Goal: Task Accomplishment & Management: Use online tool/utility

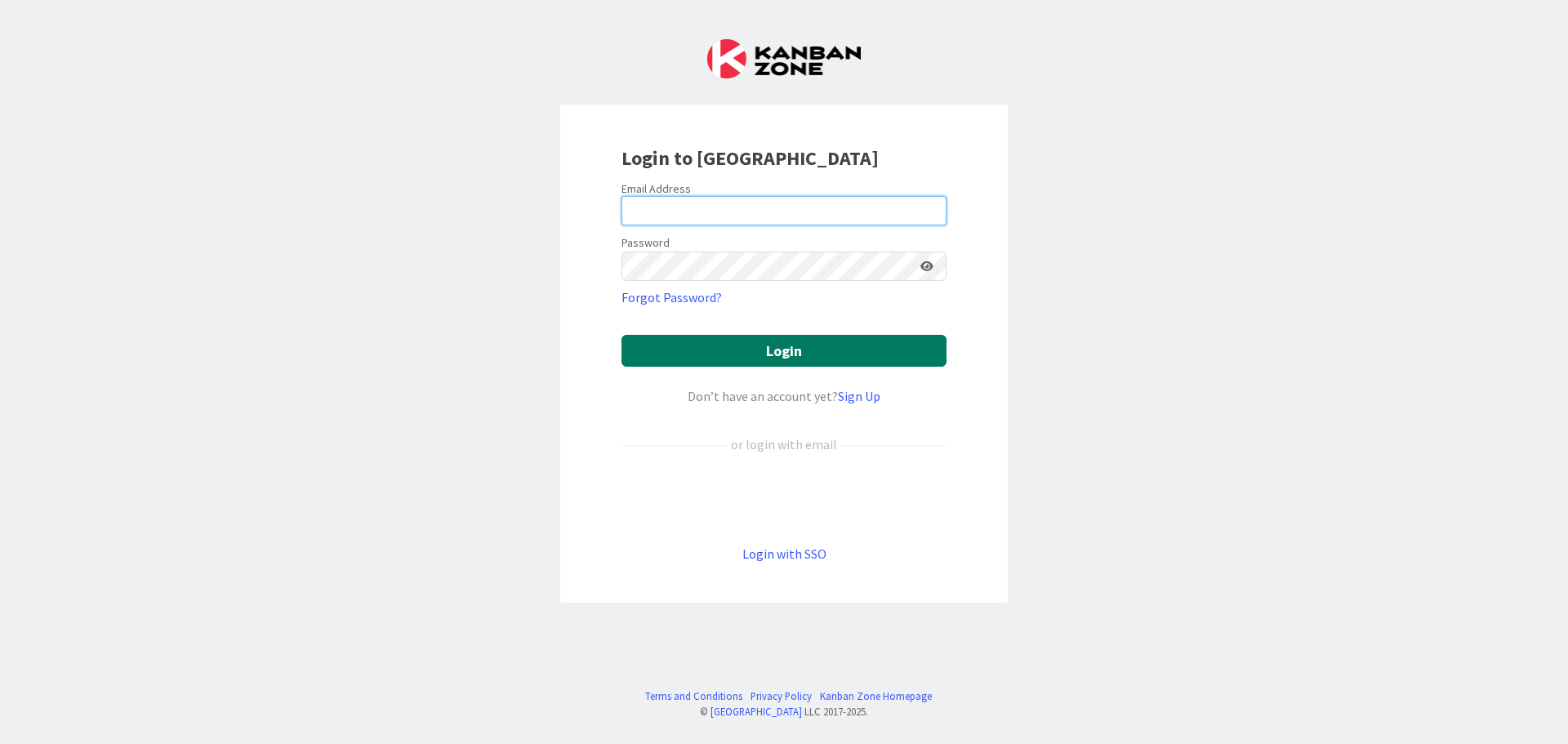
type input "[PERSON_NAME][EMAIL_ADDRESS][PERSON_NAME][DOMAIN_NAME]"
click at [712, 343] on button "Login" at bounding box center [784, 351] width 325 height 32
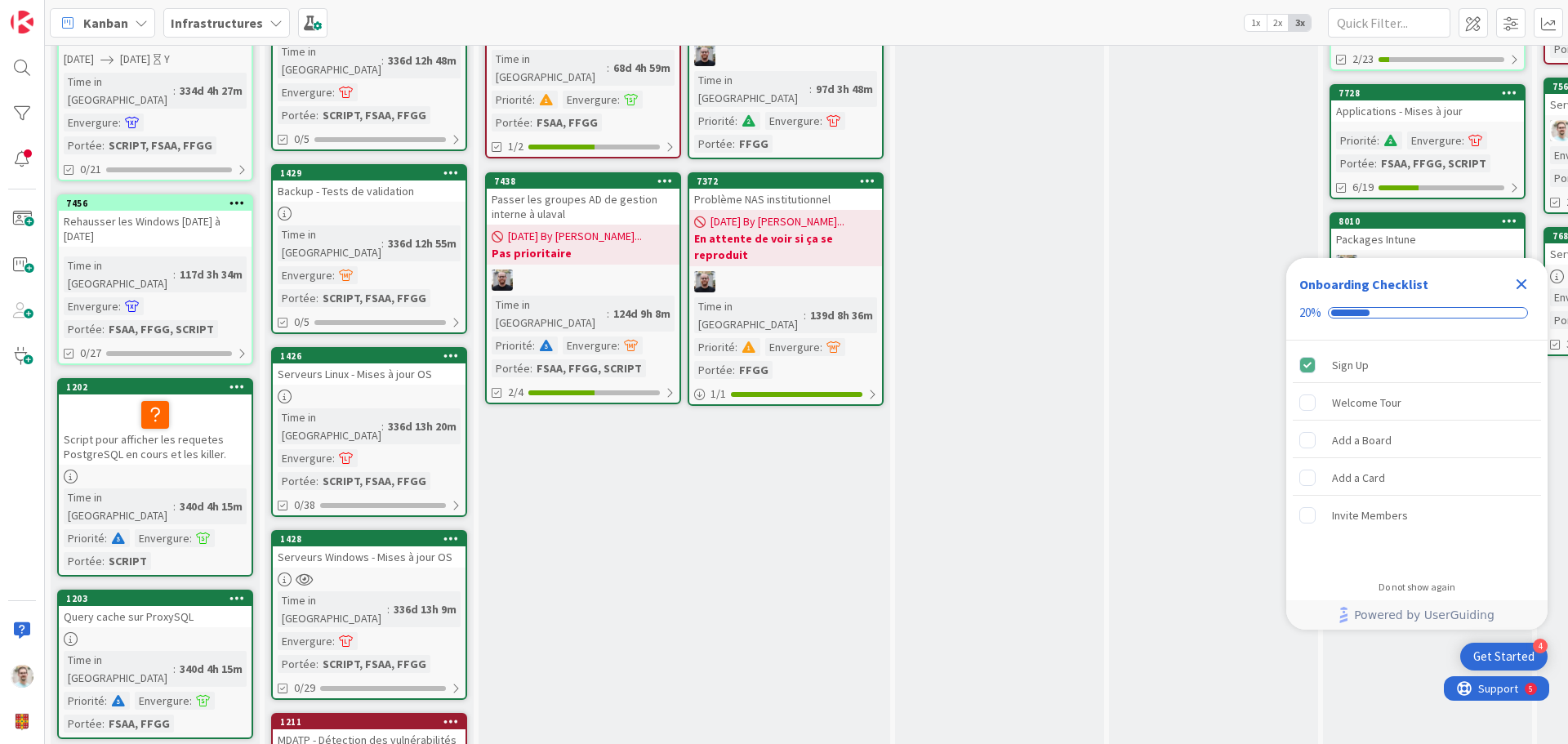
scroll to position [489, 0]
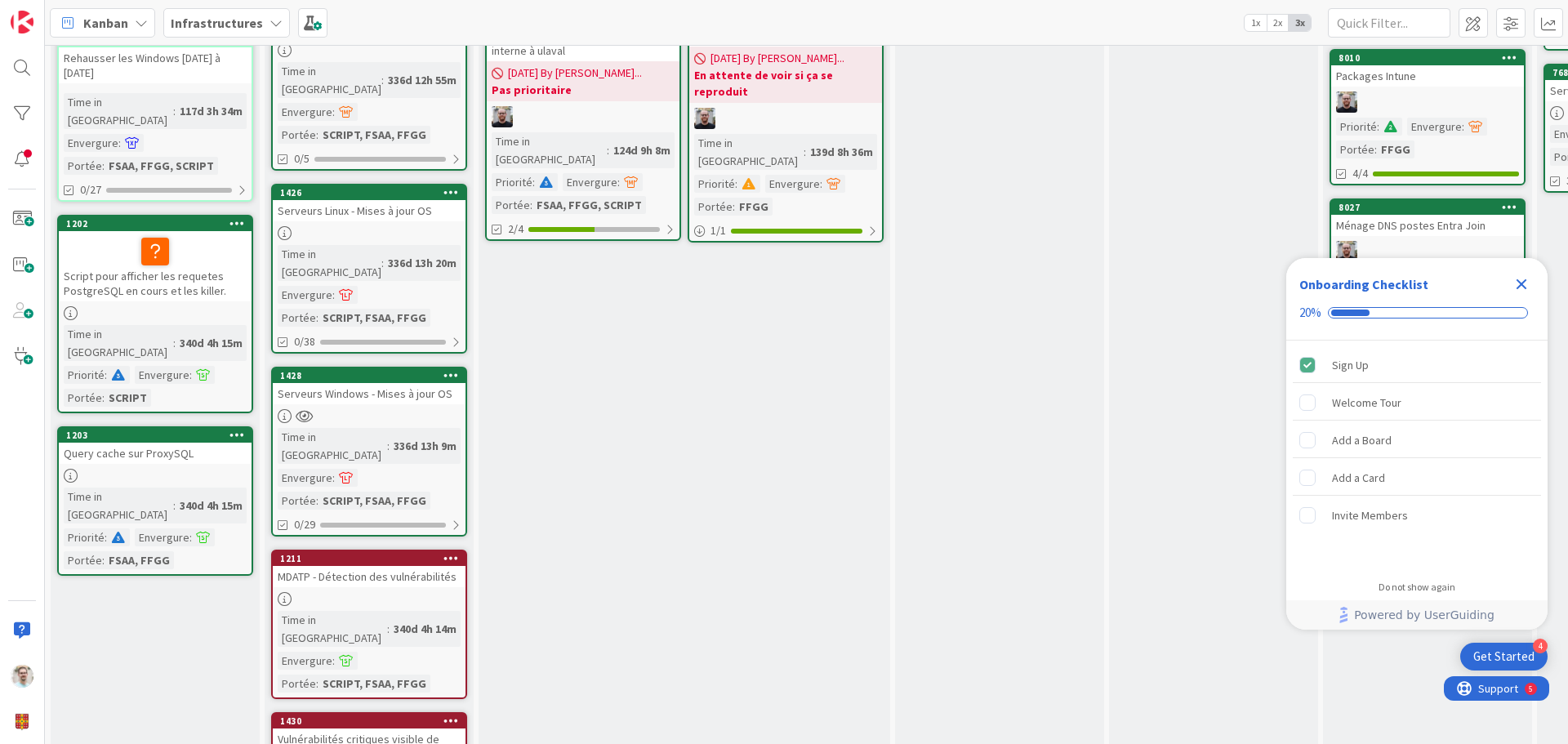
click at [450, 369] on icon at bounding box center [451, 374] width 15 height 11
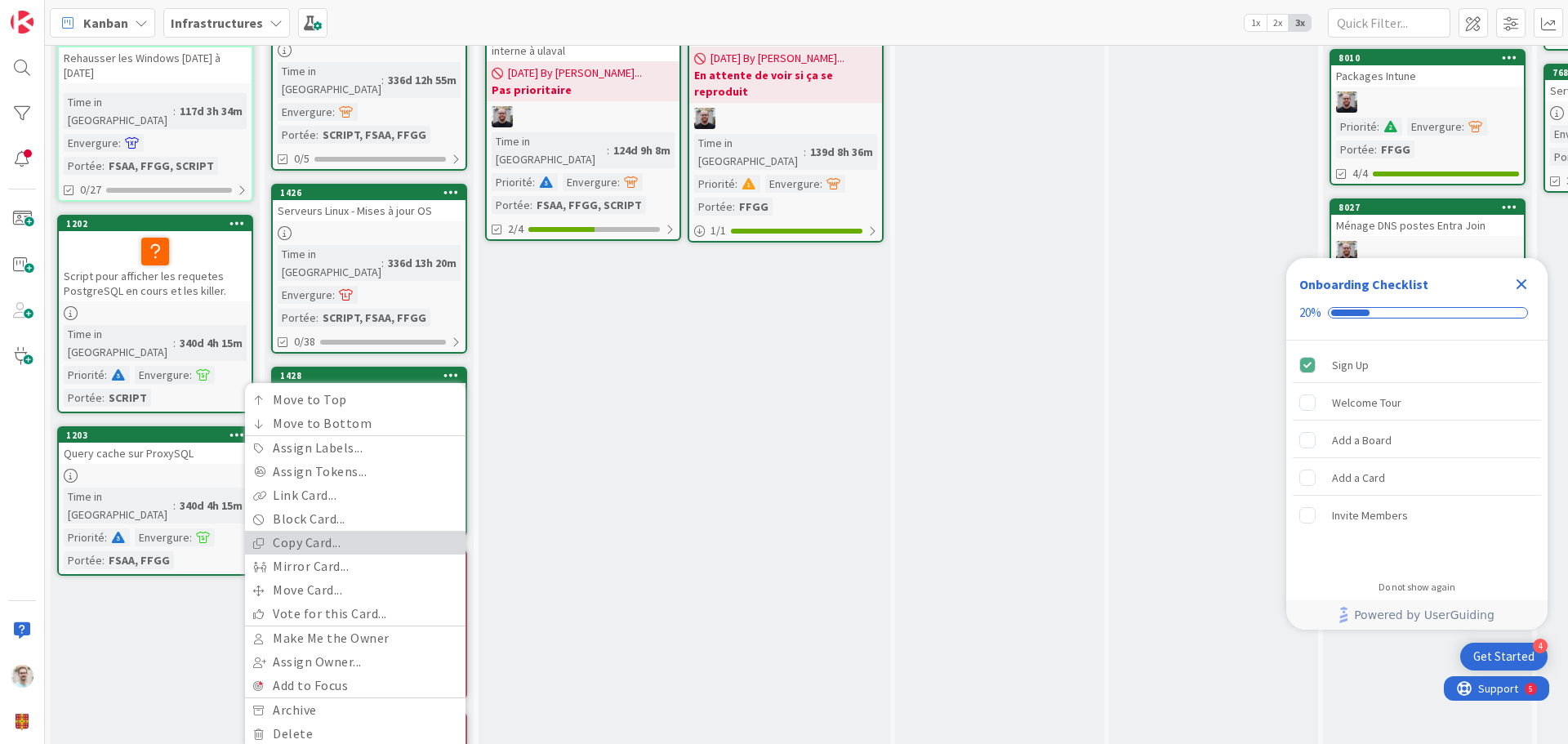
scroll to position [0, 0]
click at [339, 531] on link "Copy Card..." at bounding box center [356, 542] width 221 height 24
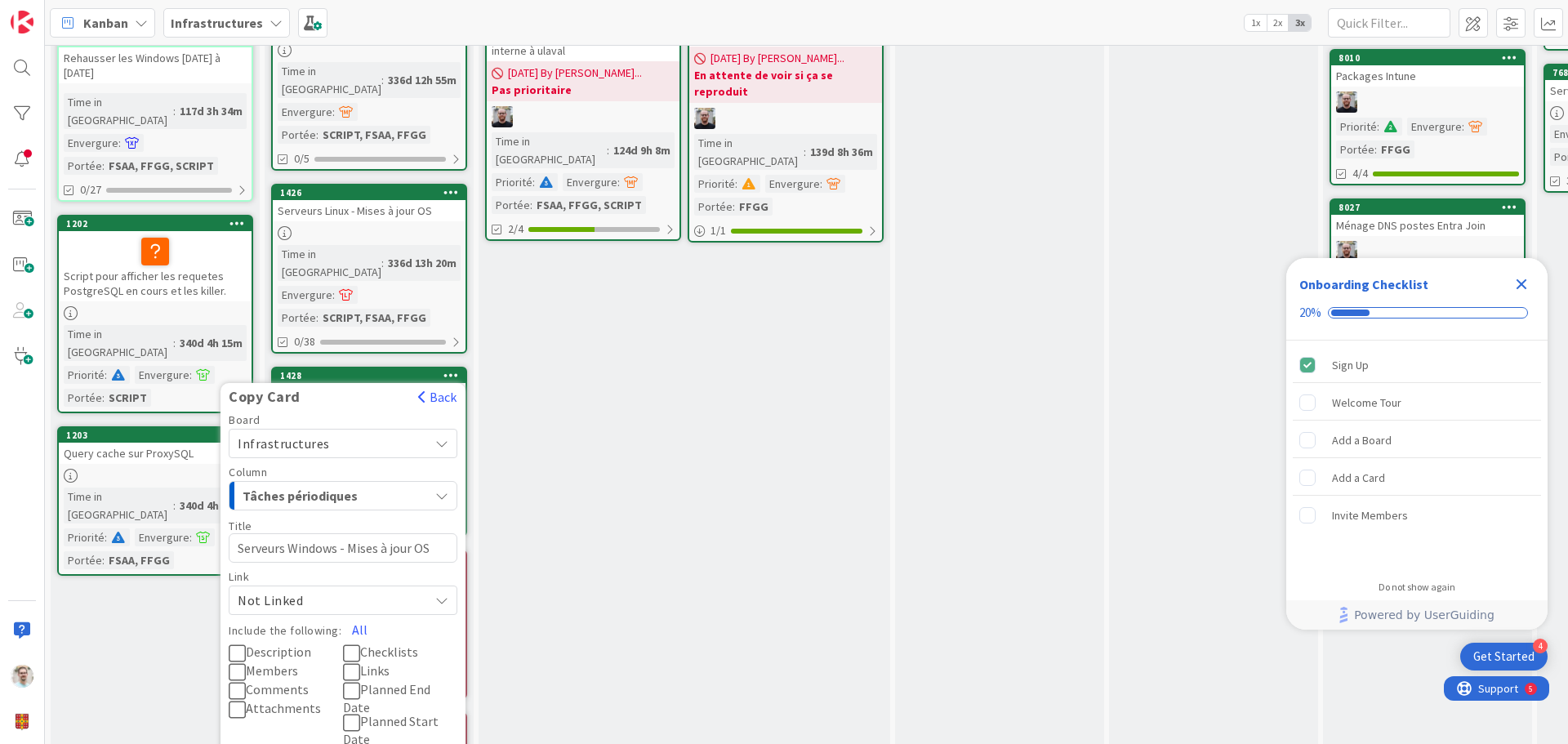
scroll to position [550, 0]
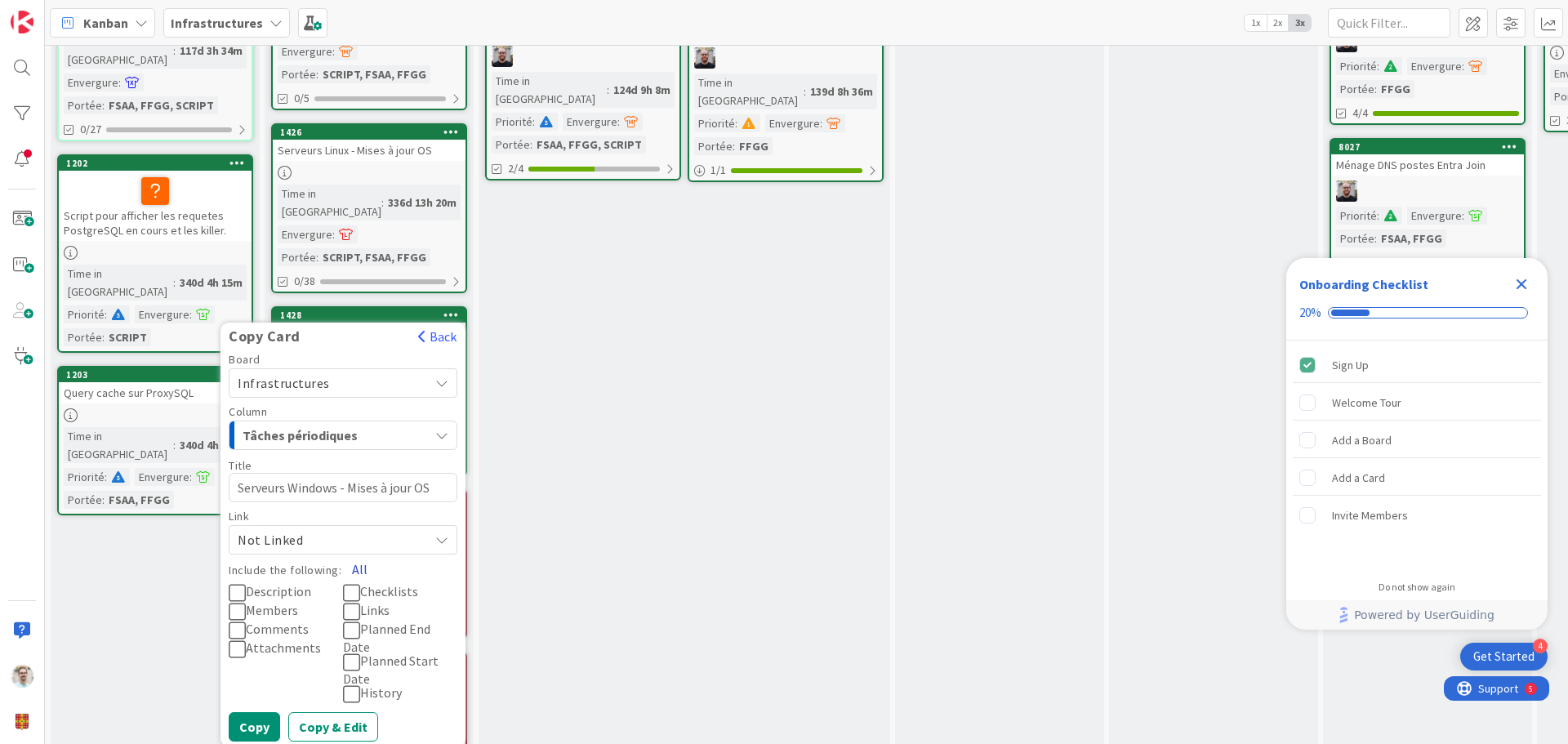
click at [353, 554] on button "All" at bounding box center [359, 569] width 37 height 29
click at [415, 422] on div "Tâches périodiques" at bounding box center [334, 436] width 191 height 26
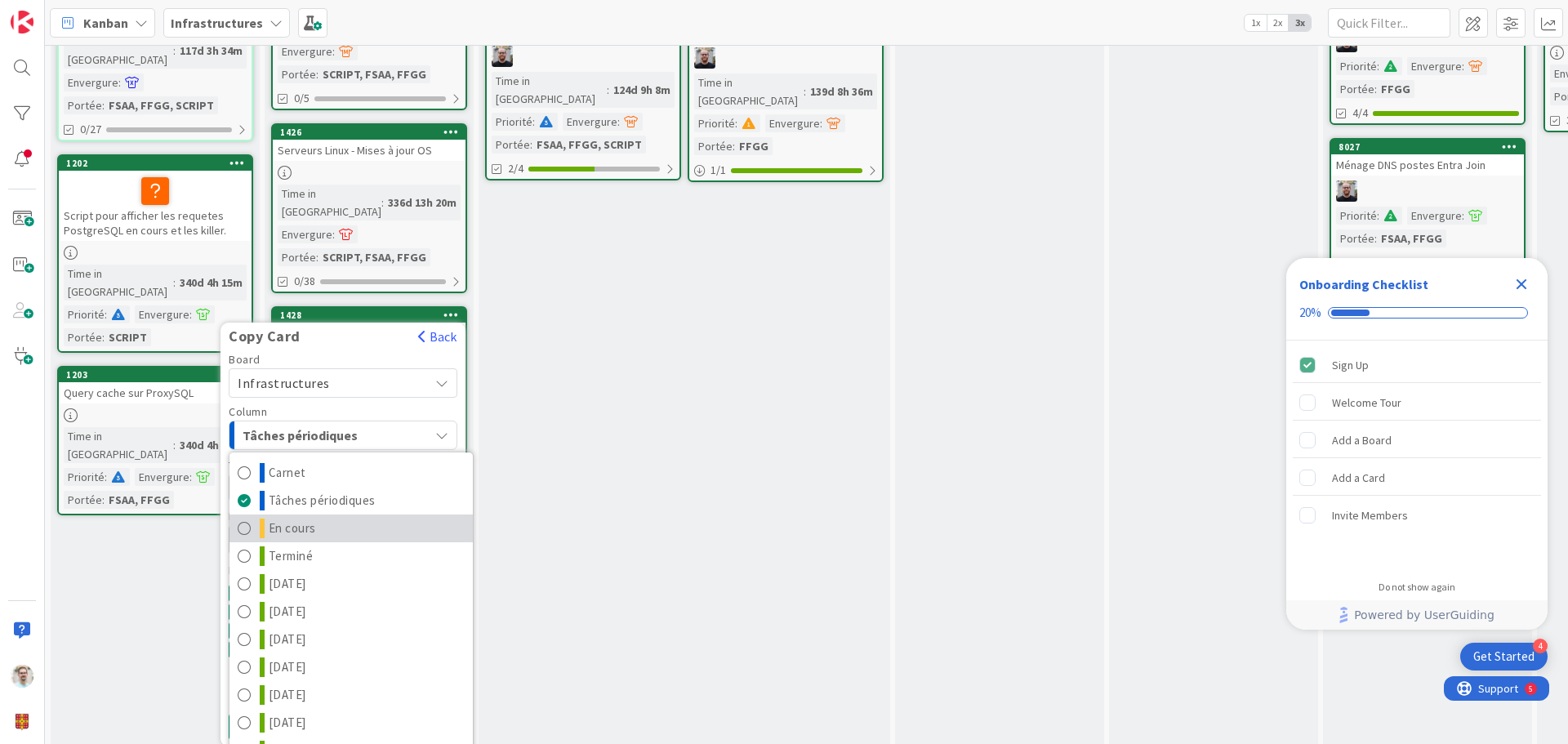
click at [295, 519] on span "En cours" at bounding box center [292, 528] width 47 height 20
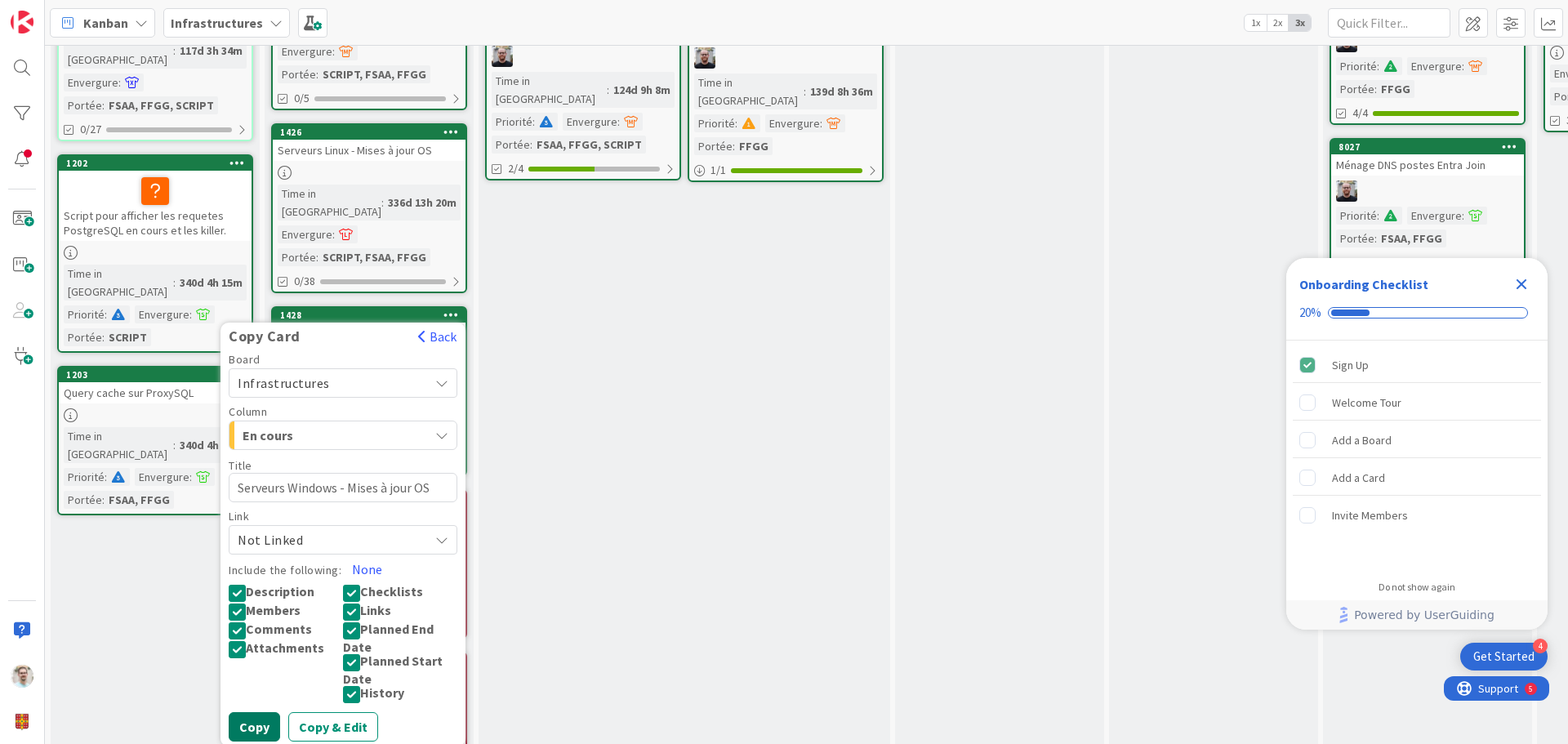
click at [254, 712] on button "Copy" at bounding box center [254, 726] width 52 height 29
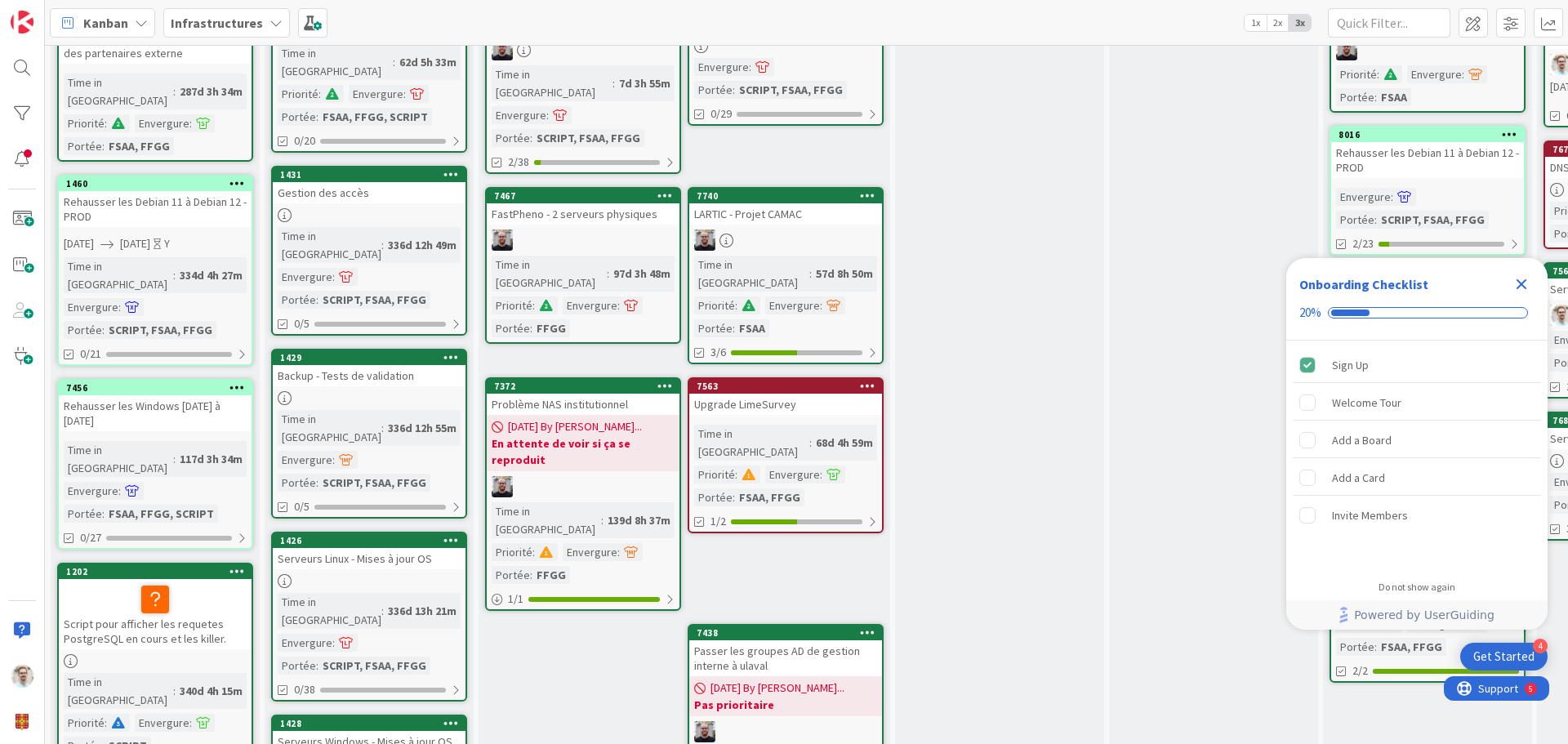
scroll to position [0, 0]
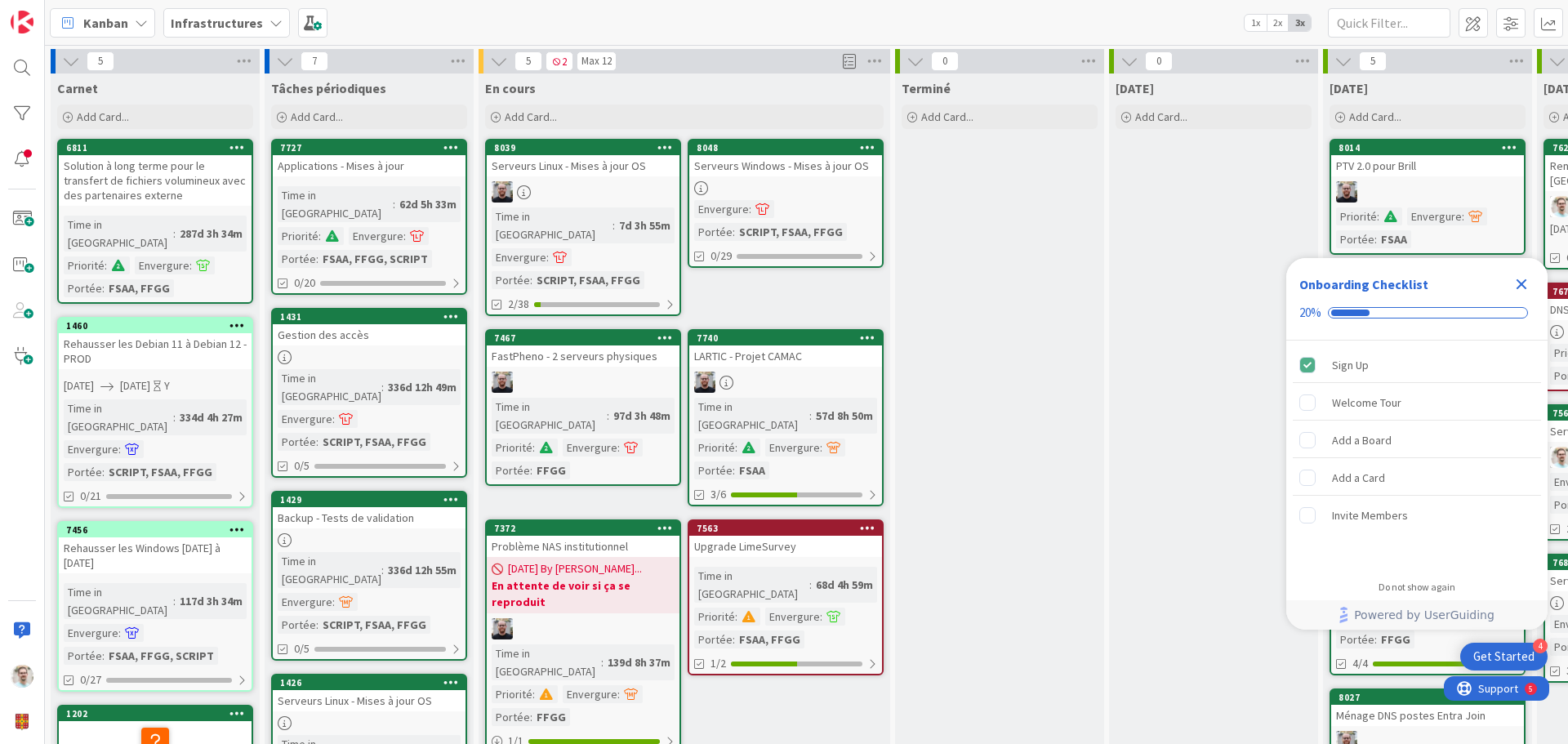
click at [825, 191] on div at bounding box center [786, 188] width 192 height 14
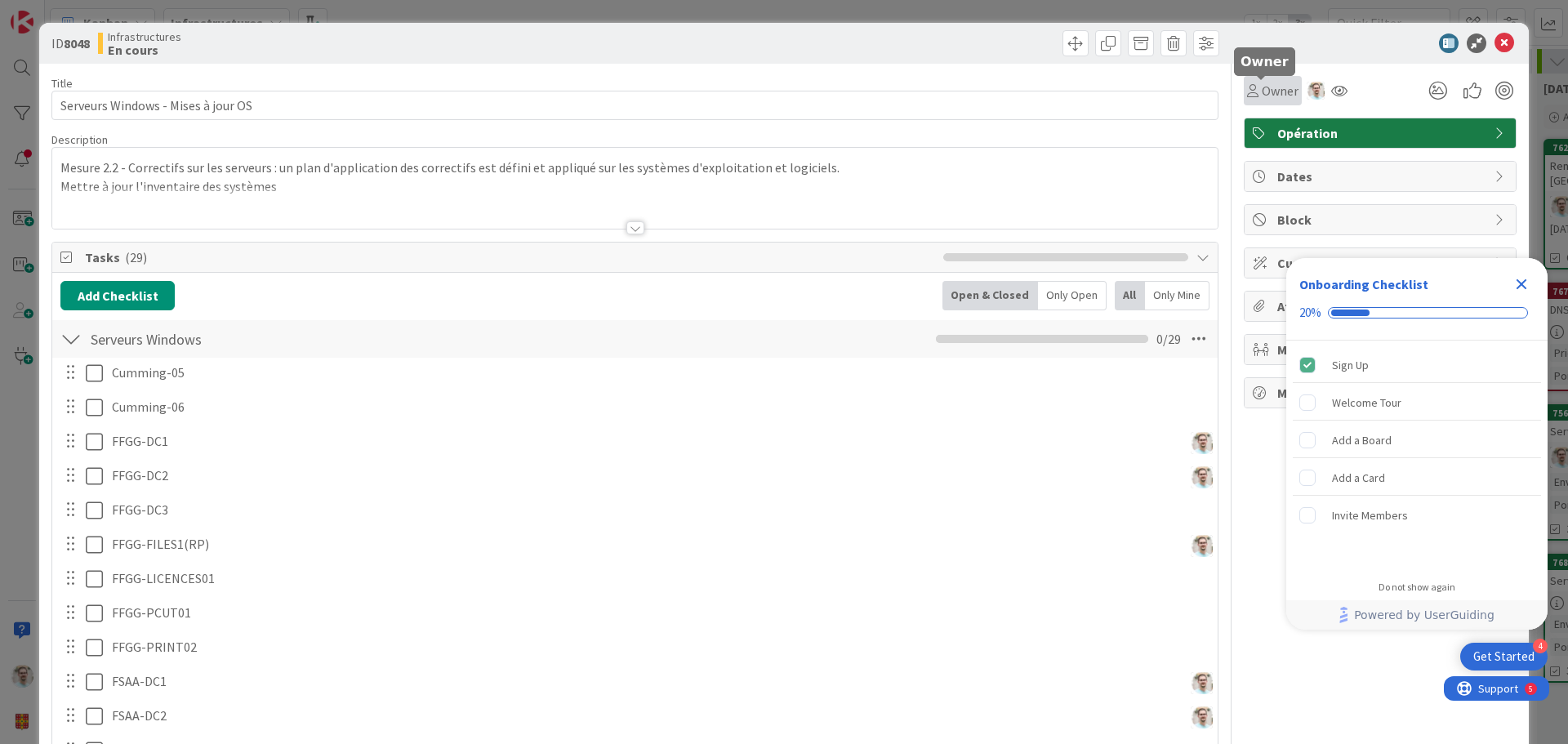
click at [1266, 92] on span "Owner" at bounding box center [1279, 91] width 37 height 20
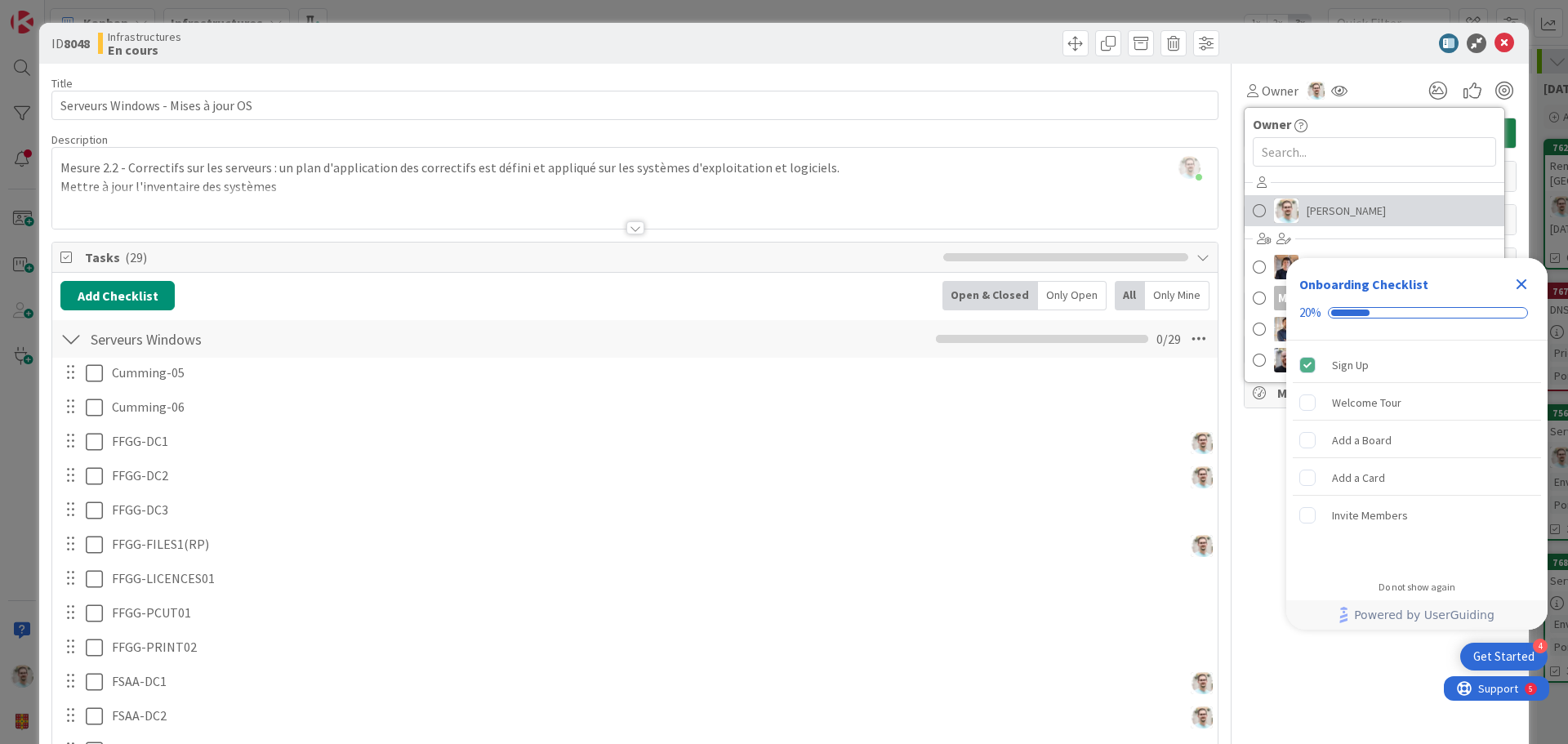
click at [1326, 206] on span "[PERSON_NAME]" at bounding box center [1346, 210] width 79 height 25
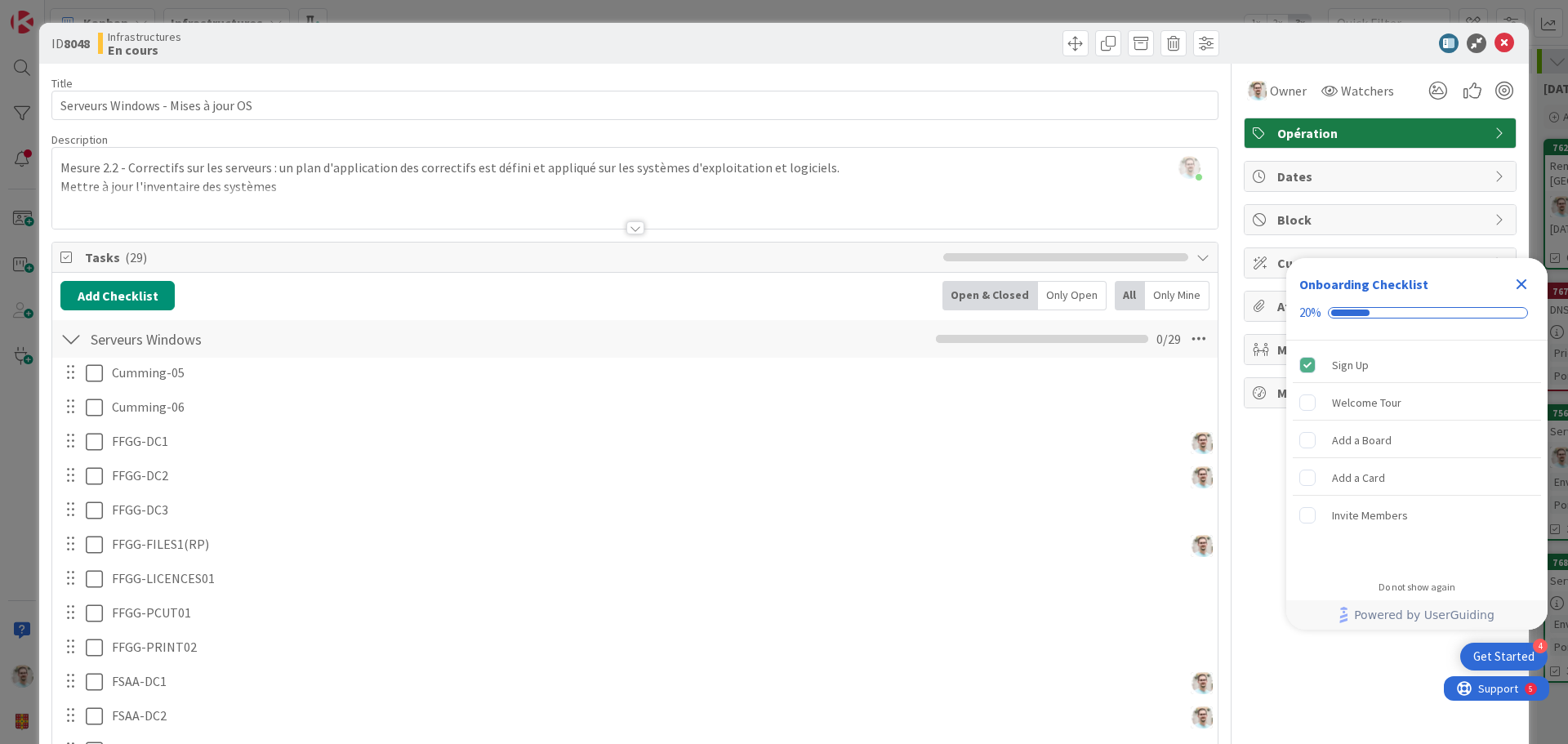
click at [1518, 282] on icon "Close Checklist" at bounding box center [1521, 284] width 10 height 10
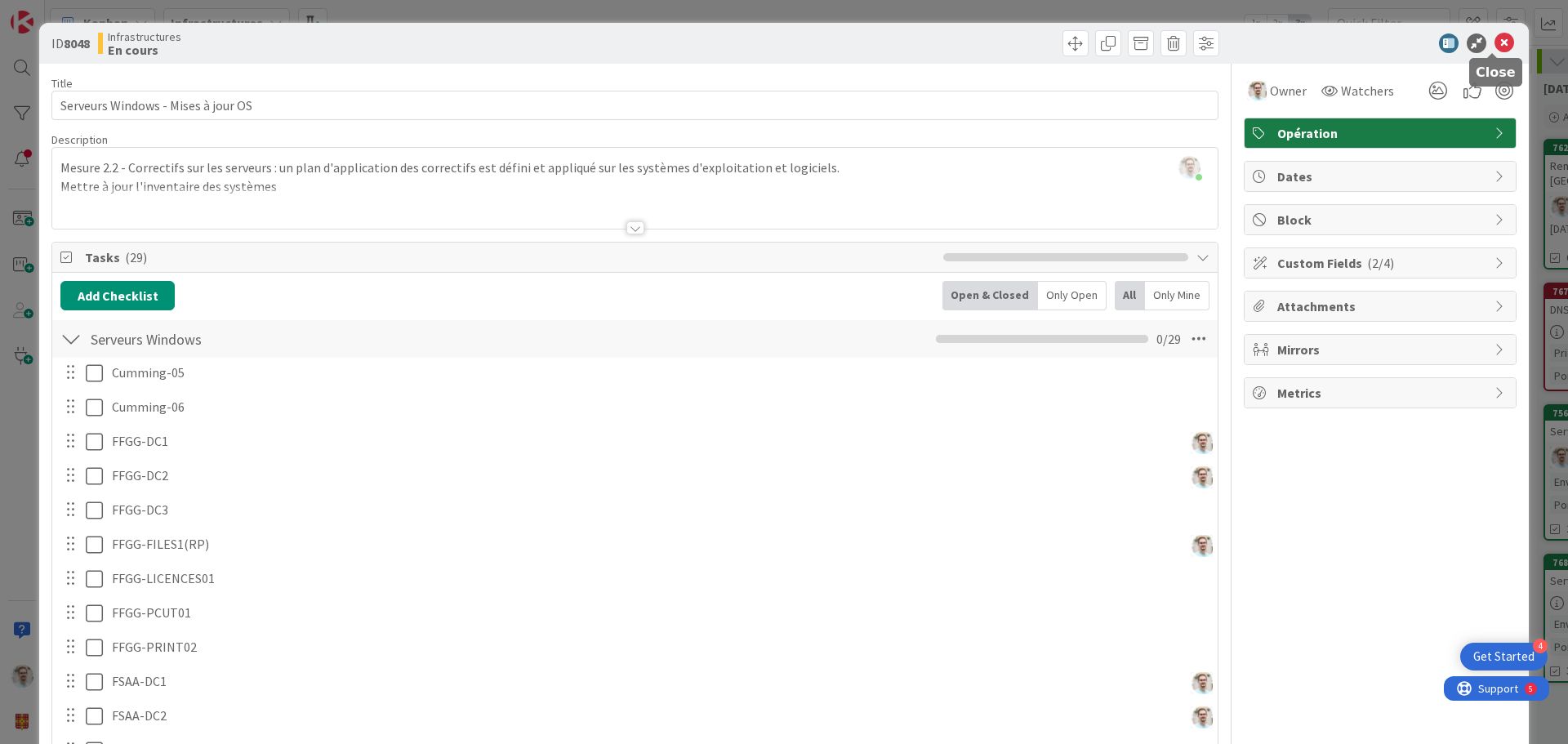
click at [1494, 41] on icon at bounding box center [1504, 42] width 20 height 20
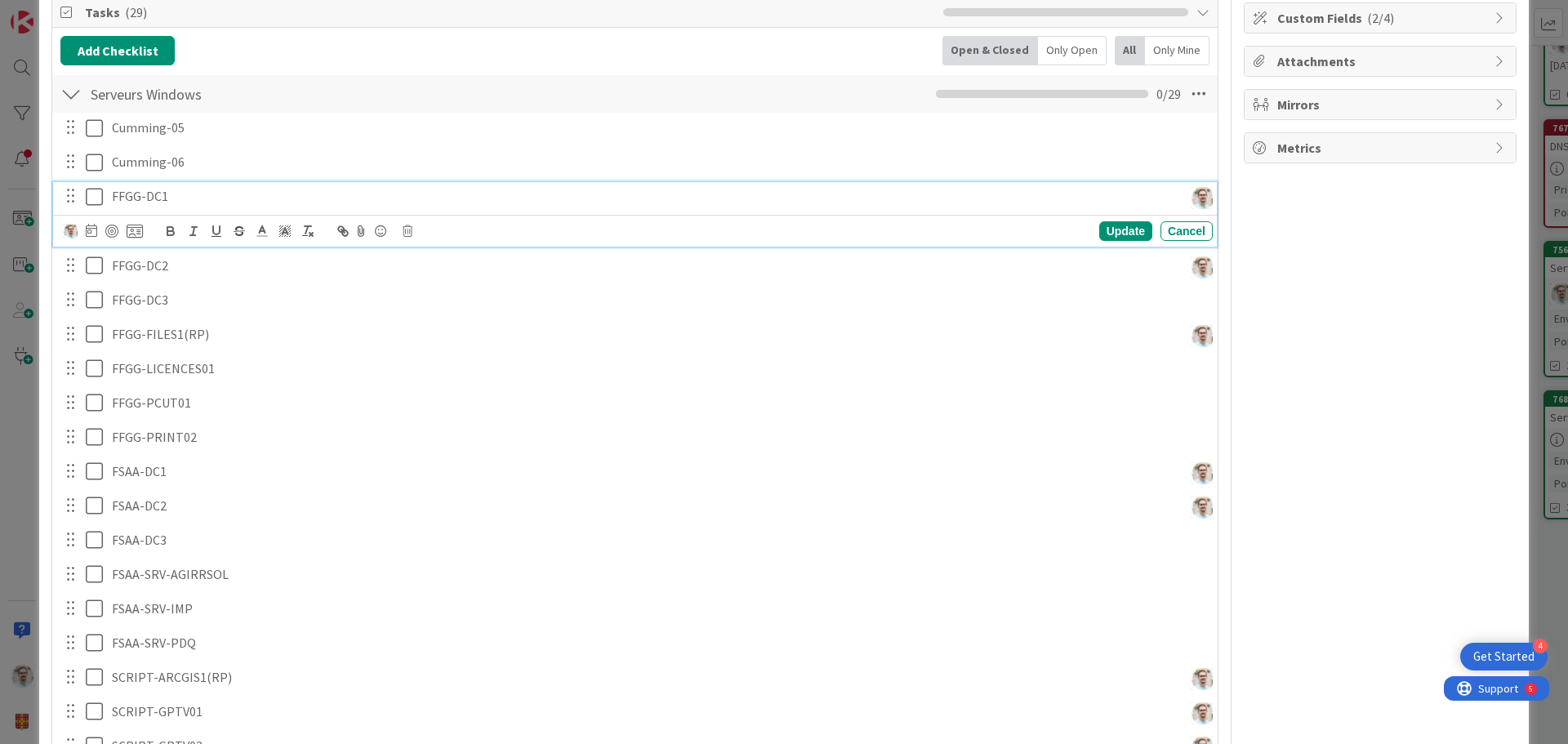
click at [188, 195] on p "FFGG-DC1" at bounding box center [644, 196] width 1064 height 19
click at [75, 229] on img at bounding box center [71, 231] width 15 height 15
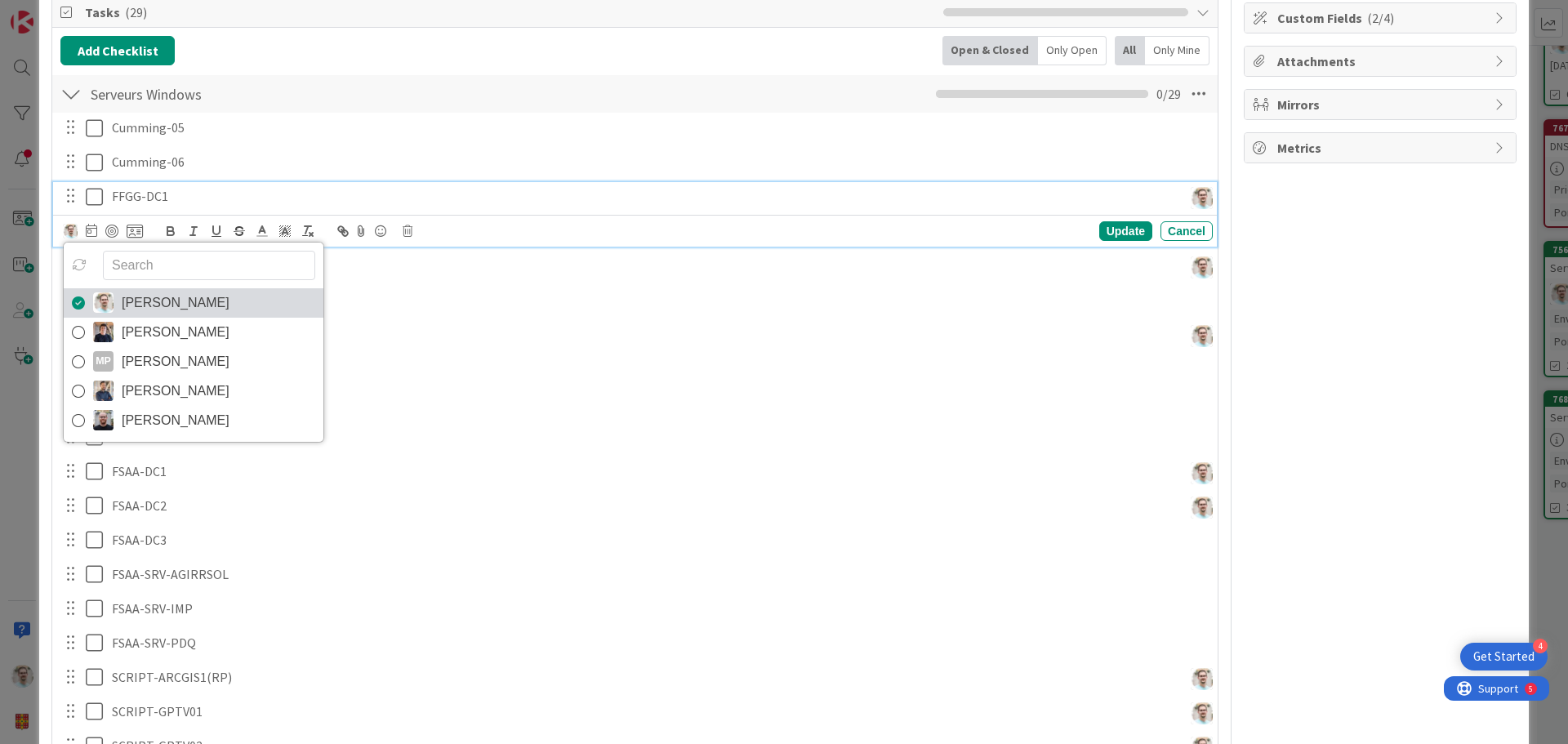
click at [74, 299] on icon at bounding box center [78, 303] width 13 height 25
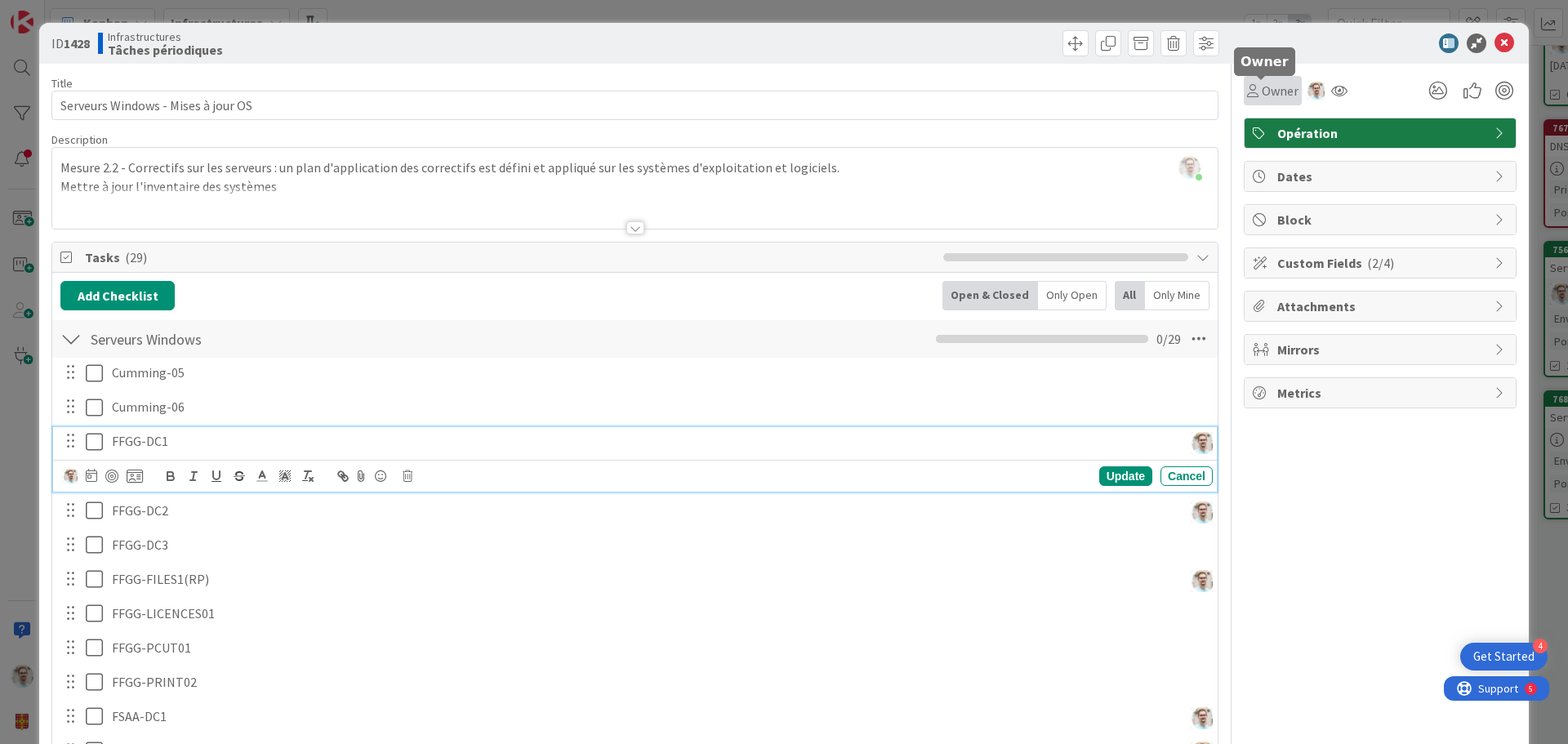
click at [1272, 92] on span "Owner" at bounding box center [1279, 91] width 37 height 20
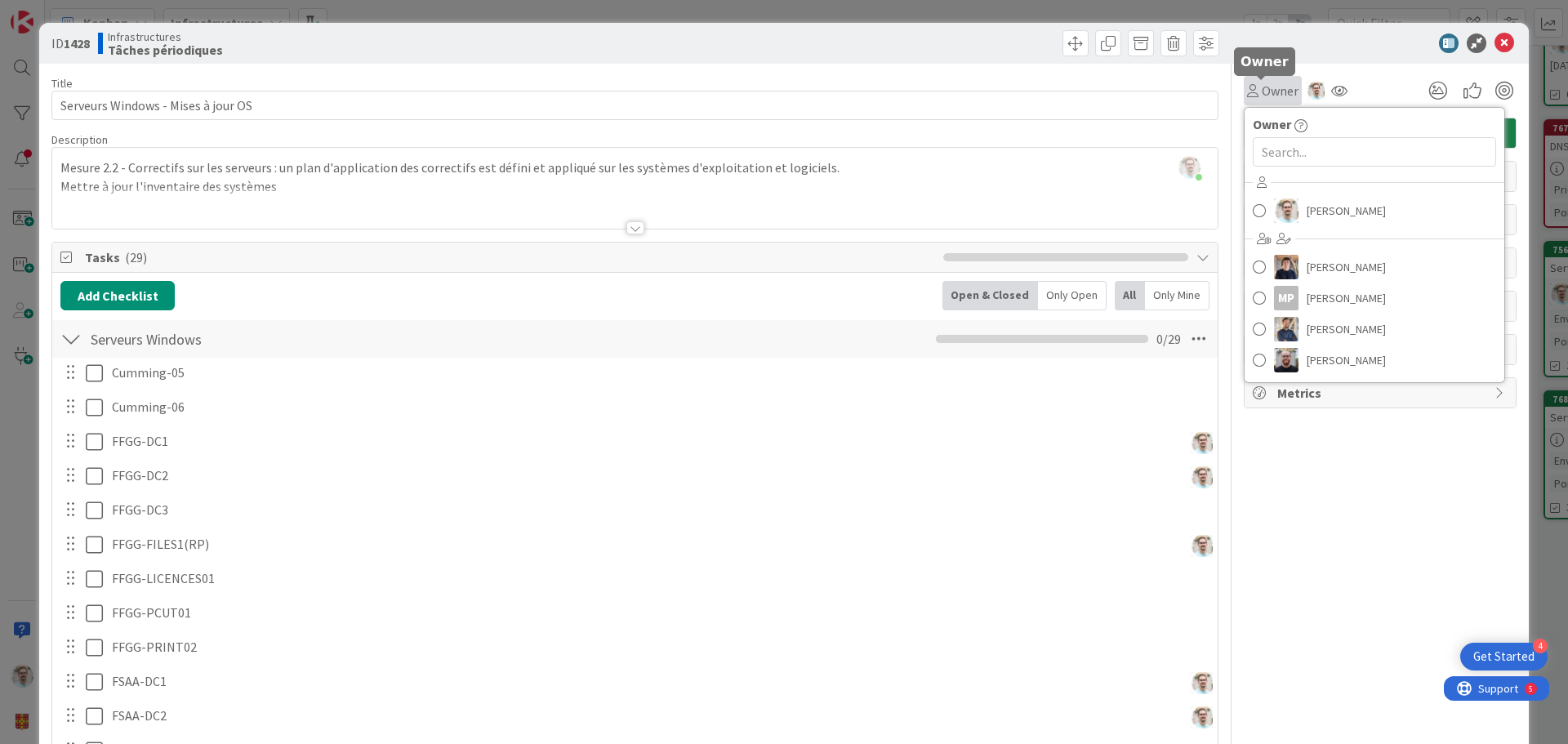
click at [1272, 92] on span "Owner" at bounding box center [1279, 91] width 37 height 20
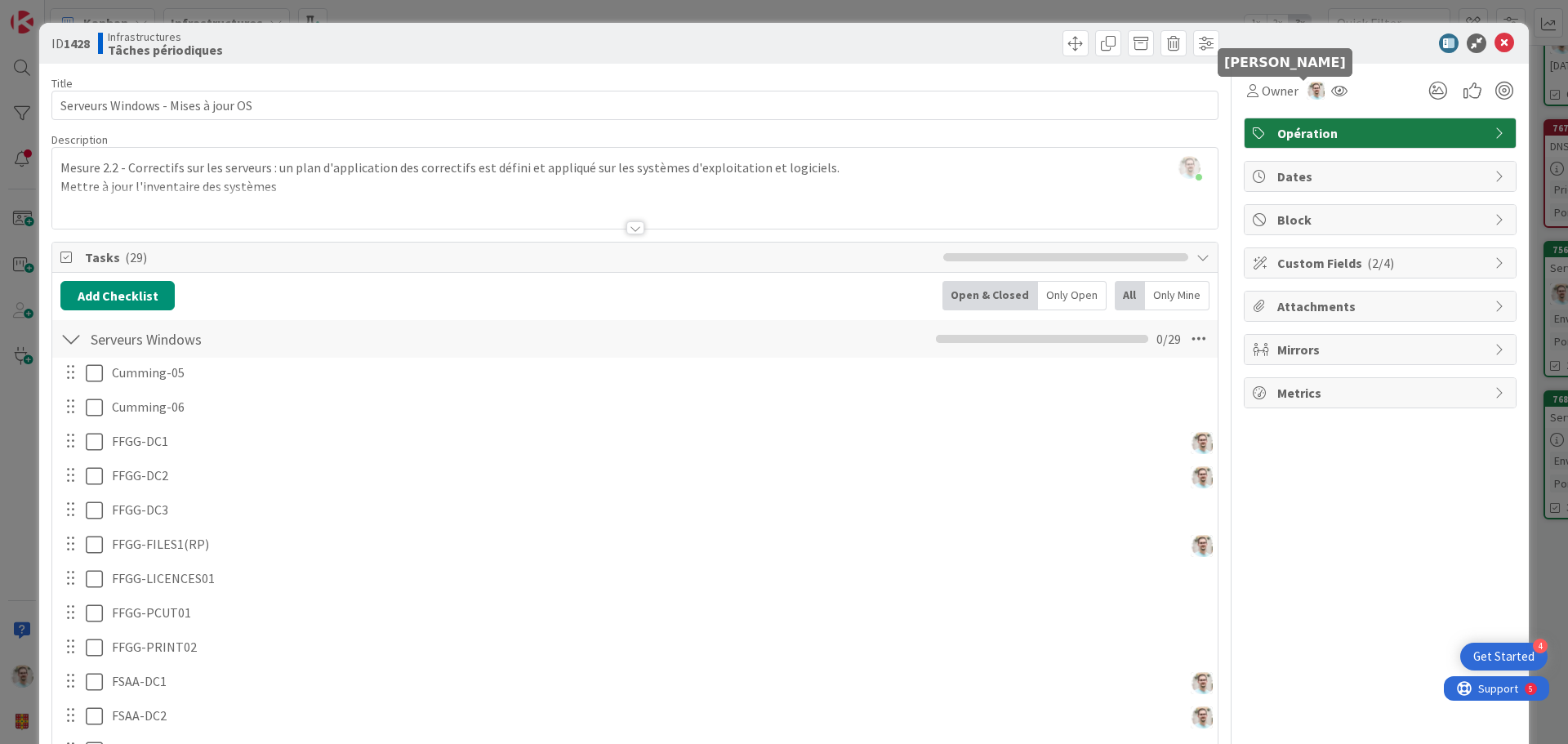
click at [1307, 86] on img at bounding box center [1315, 91] width 18 height 18
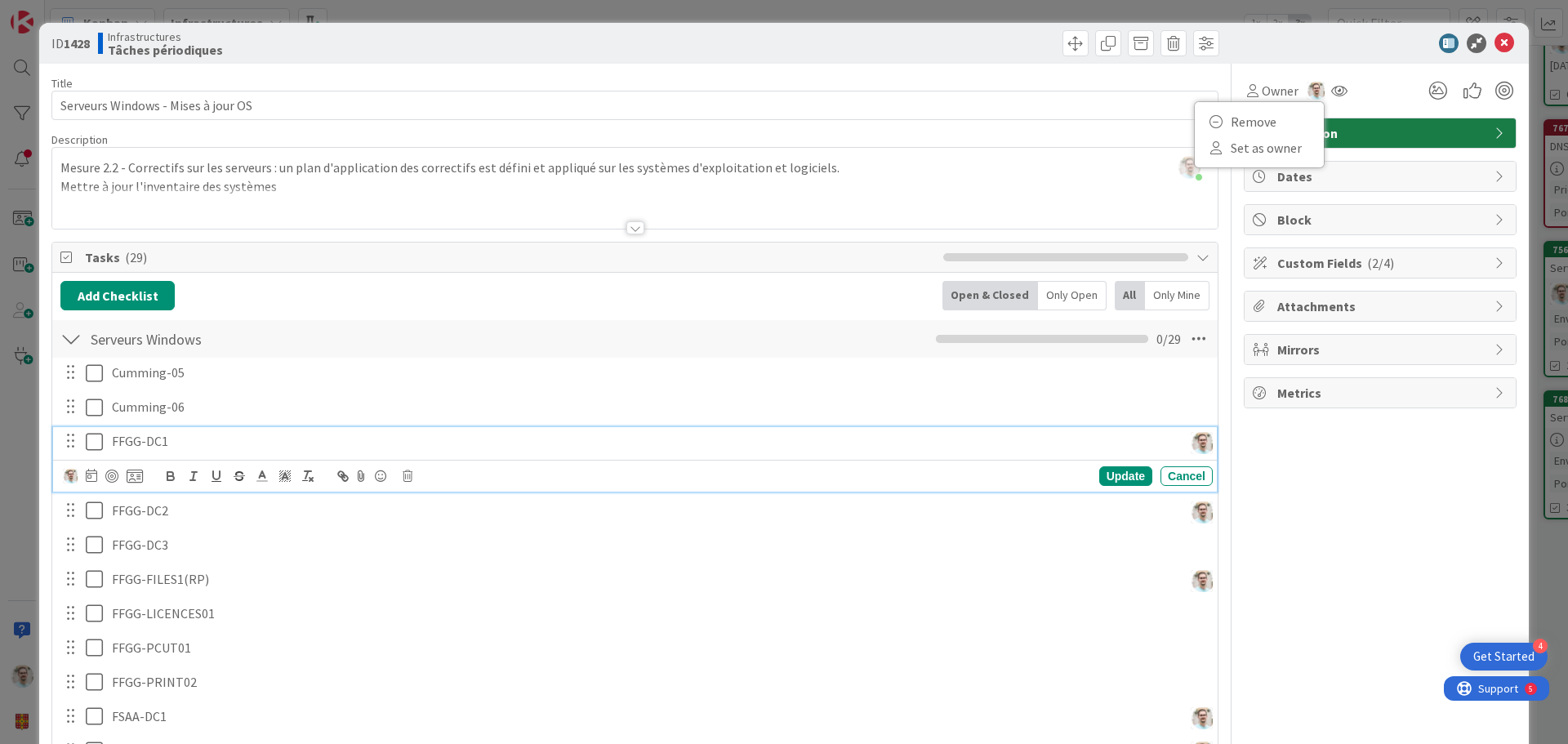
click at [1081, 445] on p "FFGG-DC1" at bounding box center [644, 441] width 1064 height 19
click at [70, 476] on img at bounding box center [71, 476] width 15 height 15
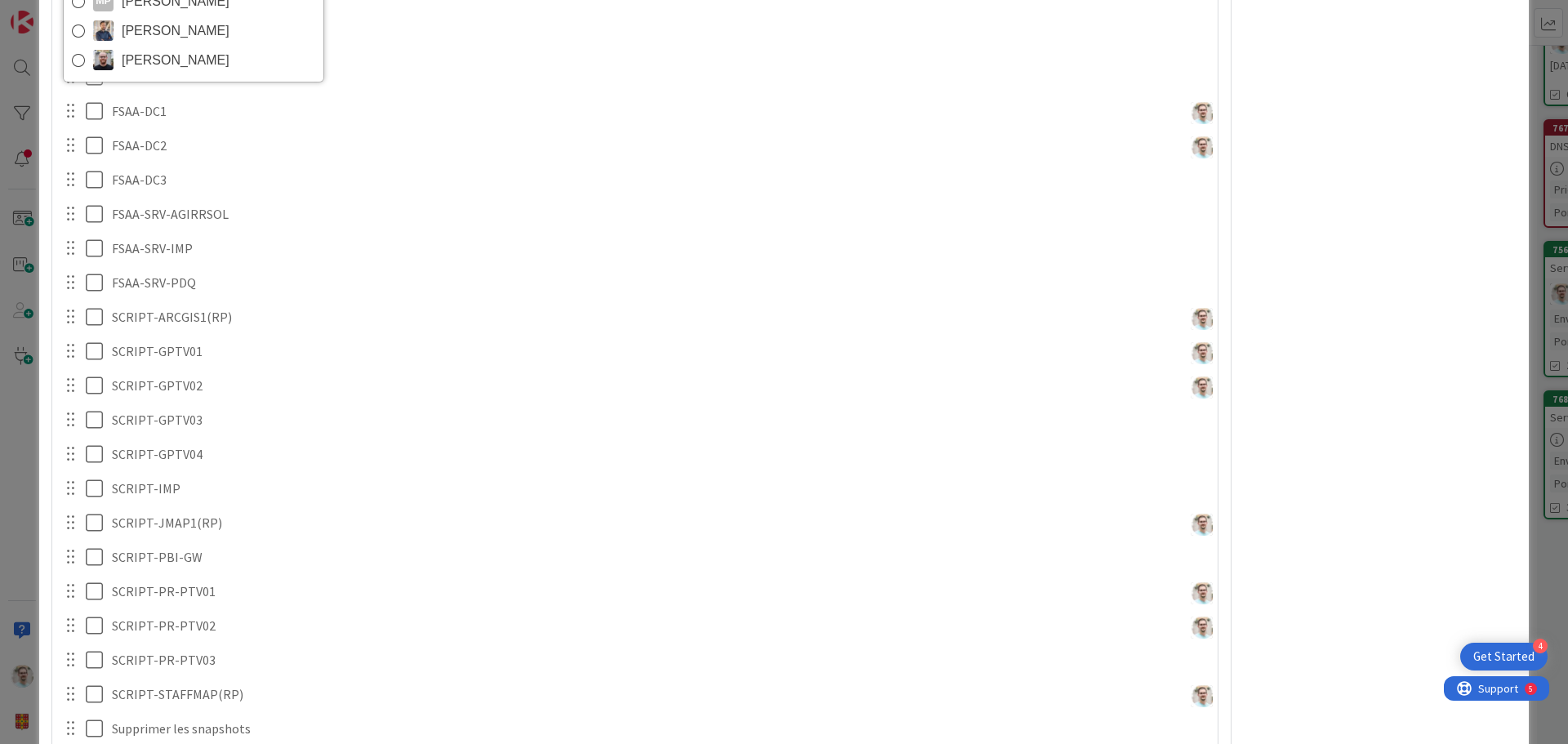
scroll to position [360, 0]
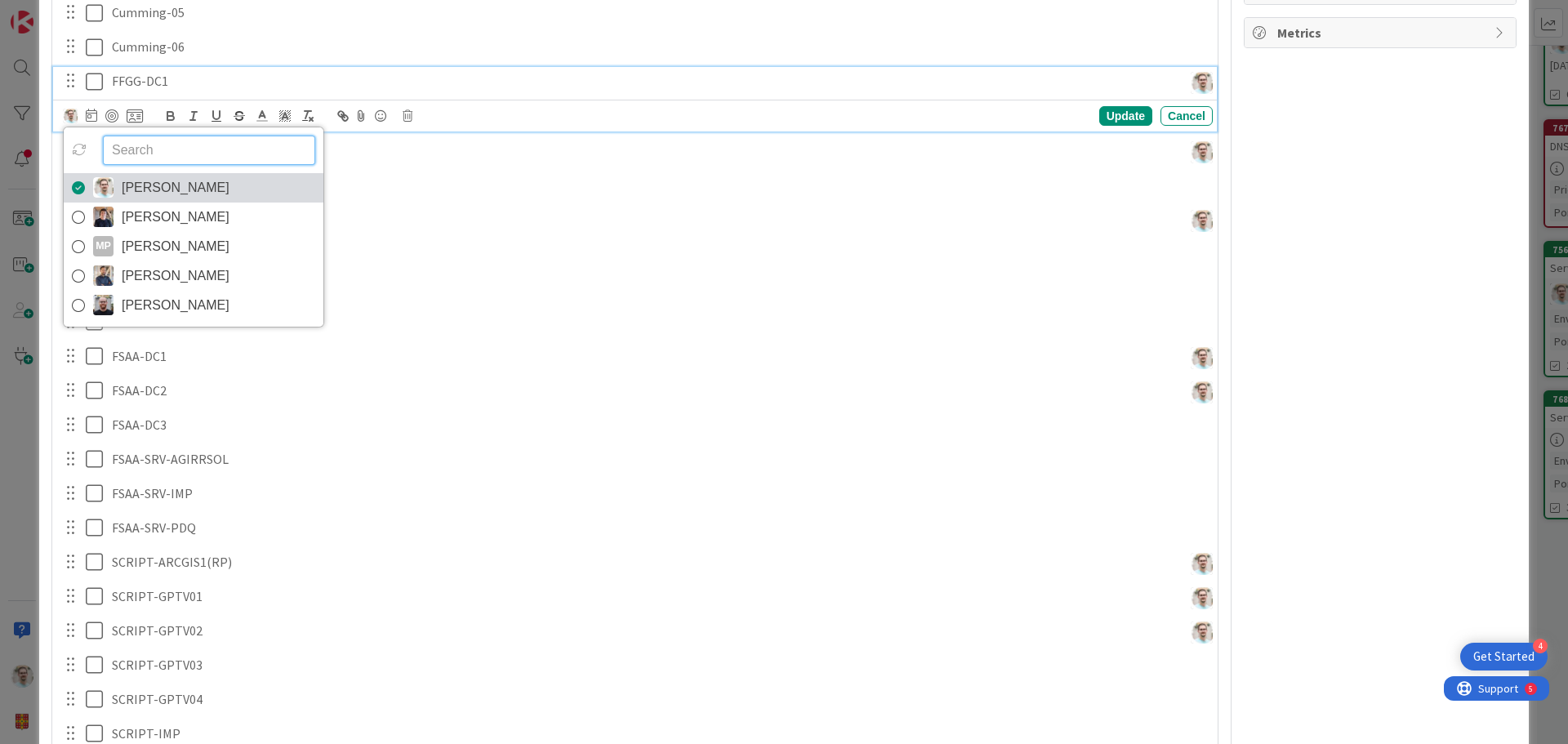
click at [76, 185] on icon at bounding box center [78, 188] width 13 height 25
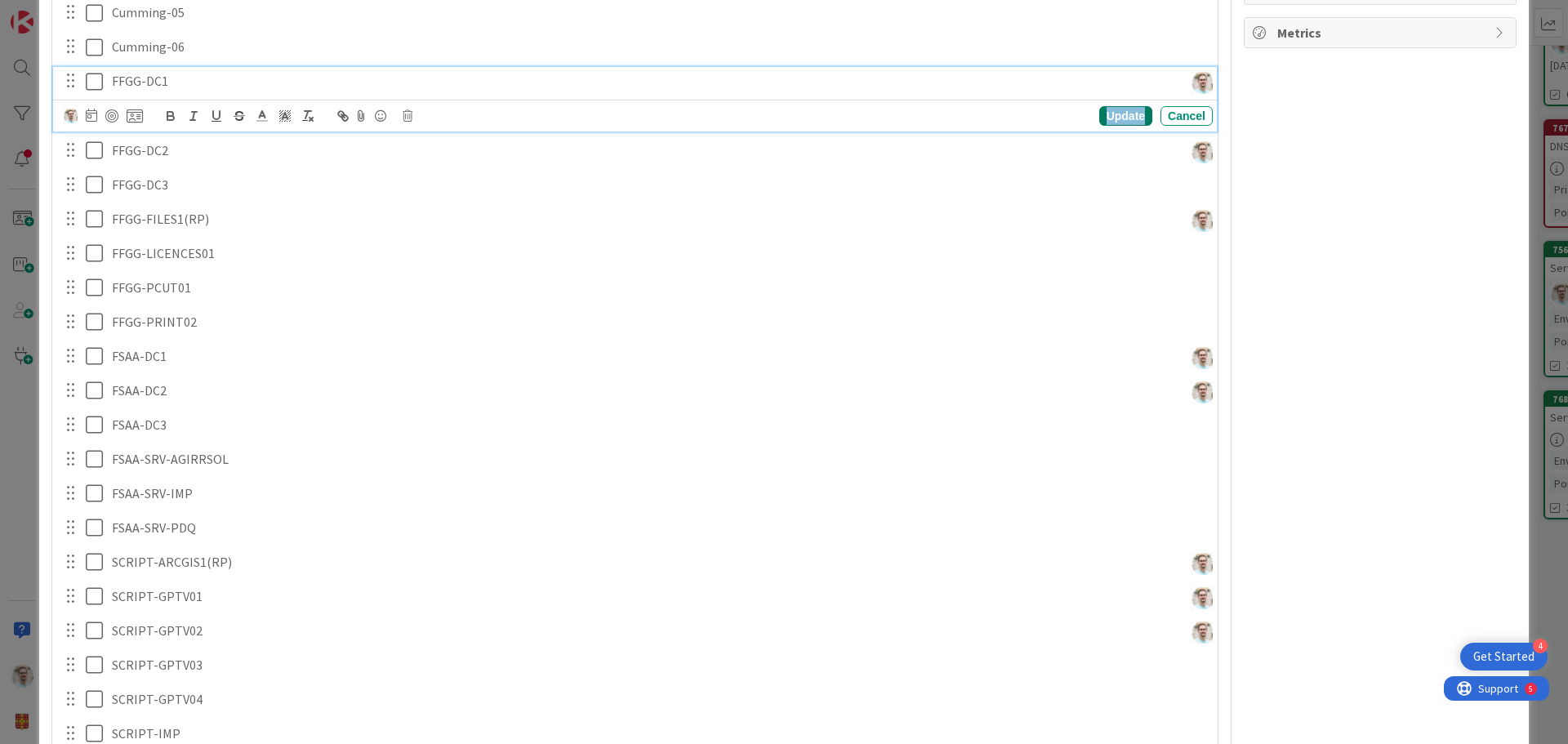
click at [1116, 113] on div "Update" at bounding box center [1126, 116] width 53 height 20
click at [1157, 90] on p "FFGG-DC1" at bounding box center [644, 81] width 1064 height 19
click at [64, 113] on img at bounding box center [71, 116] width 15 height 15
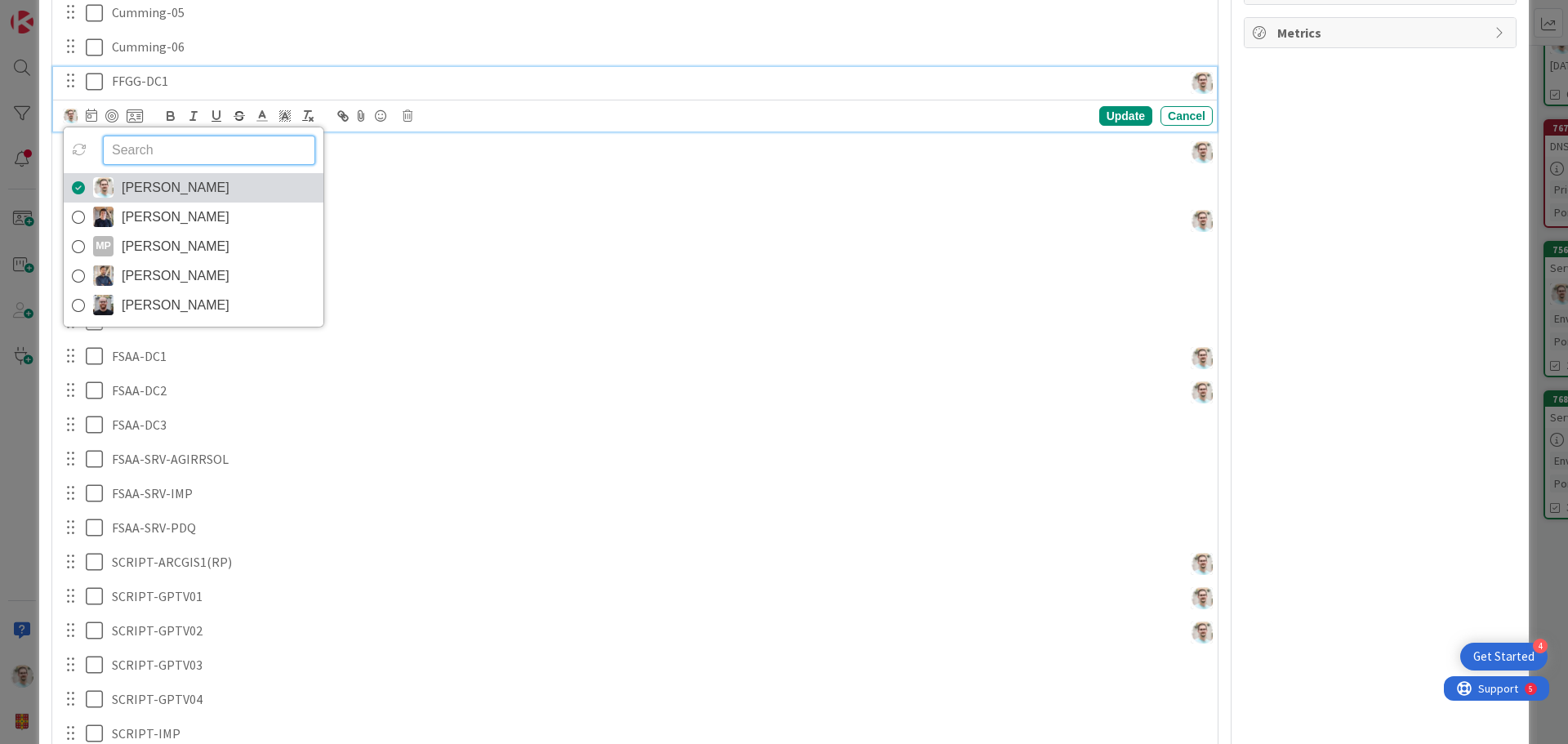
click at [76, 190] on icon at bounding box center [78, 188] width 13 height 25
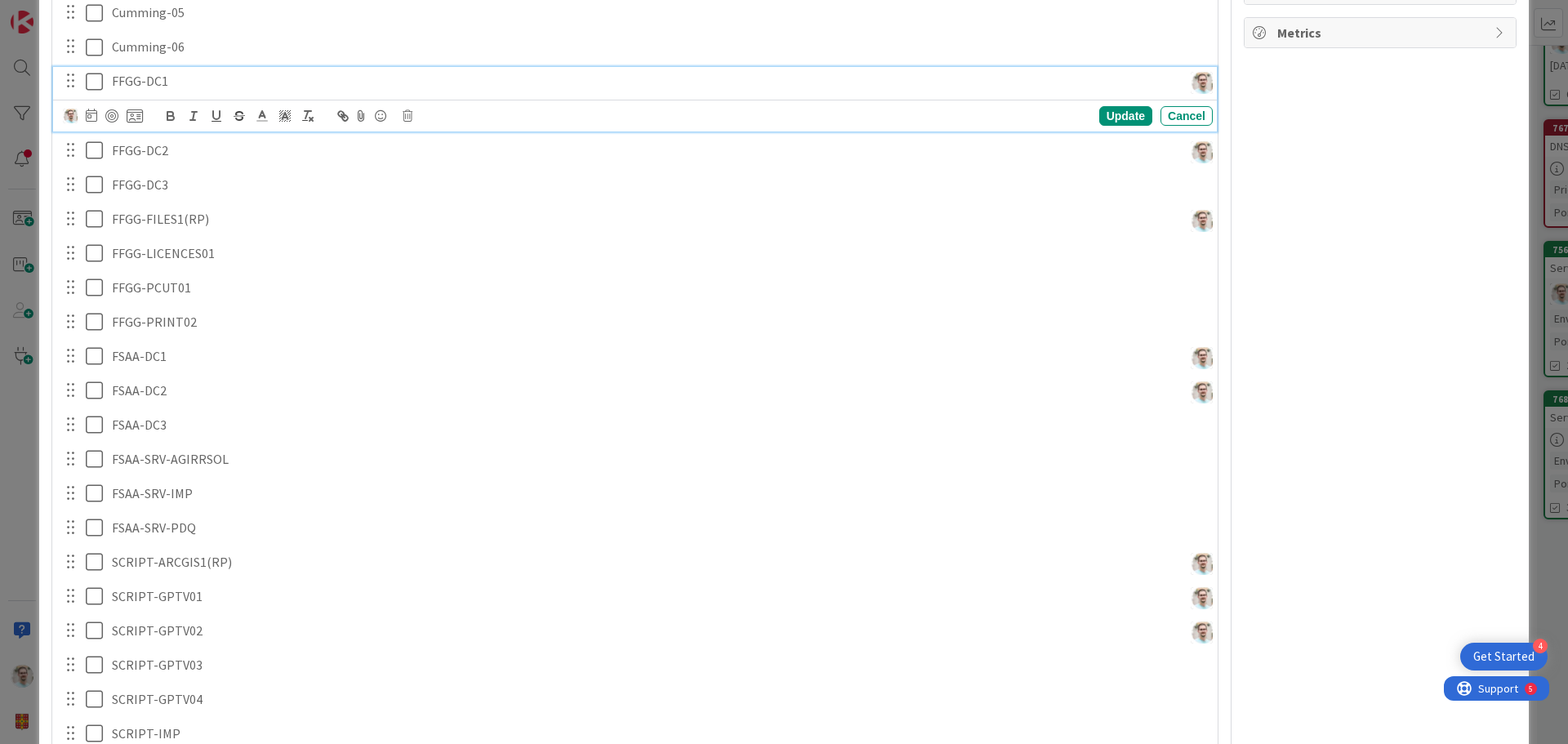
scroll to position [33, 0]
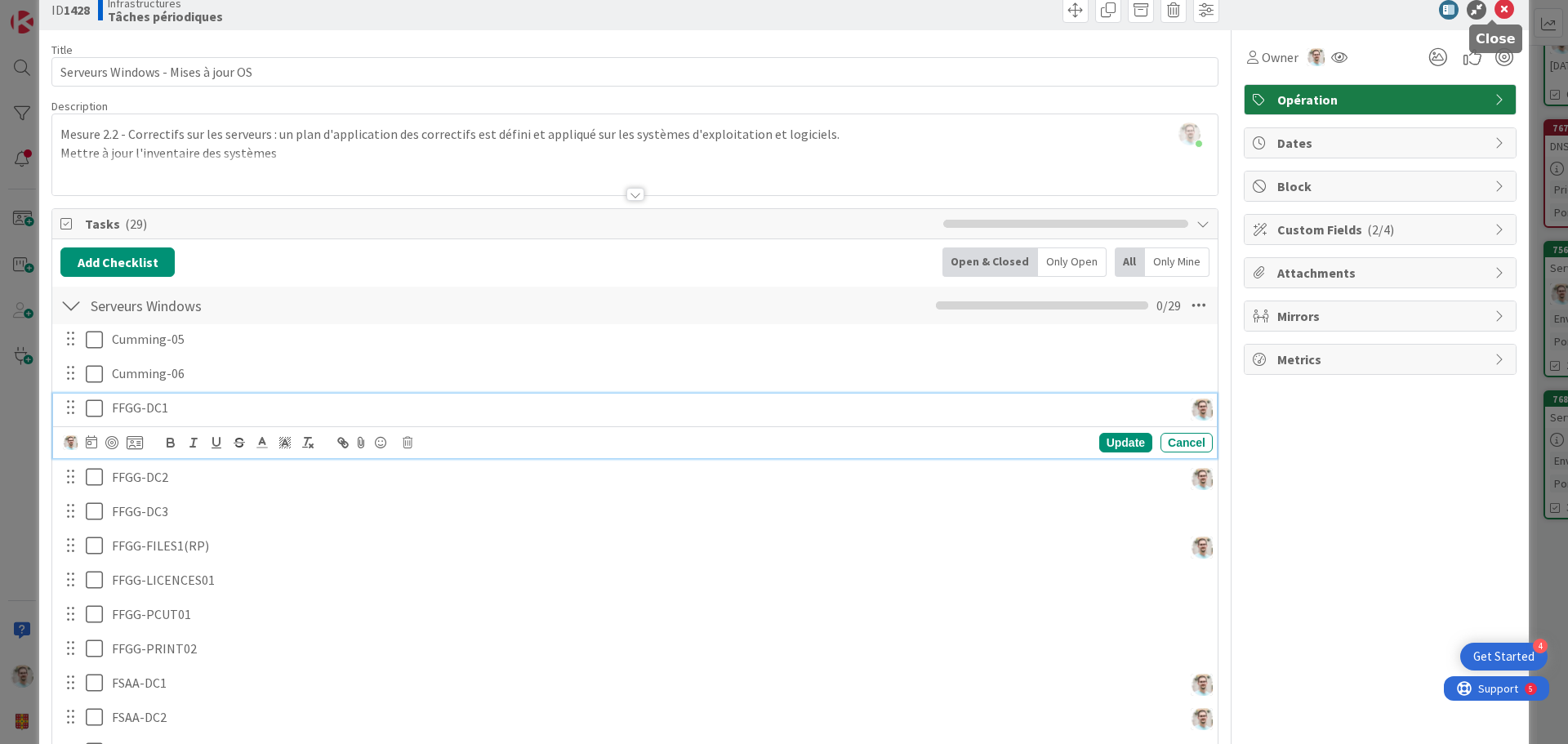
click at [1494, 6] on icon at bounding box center [1504, 9] width 20 height 20
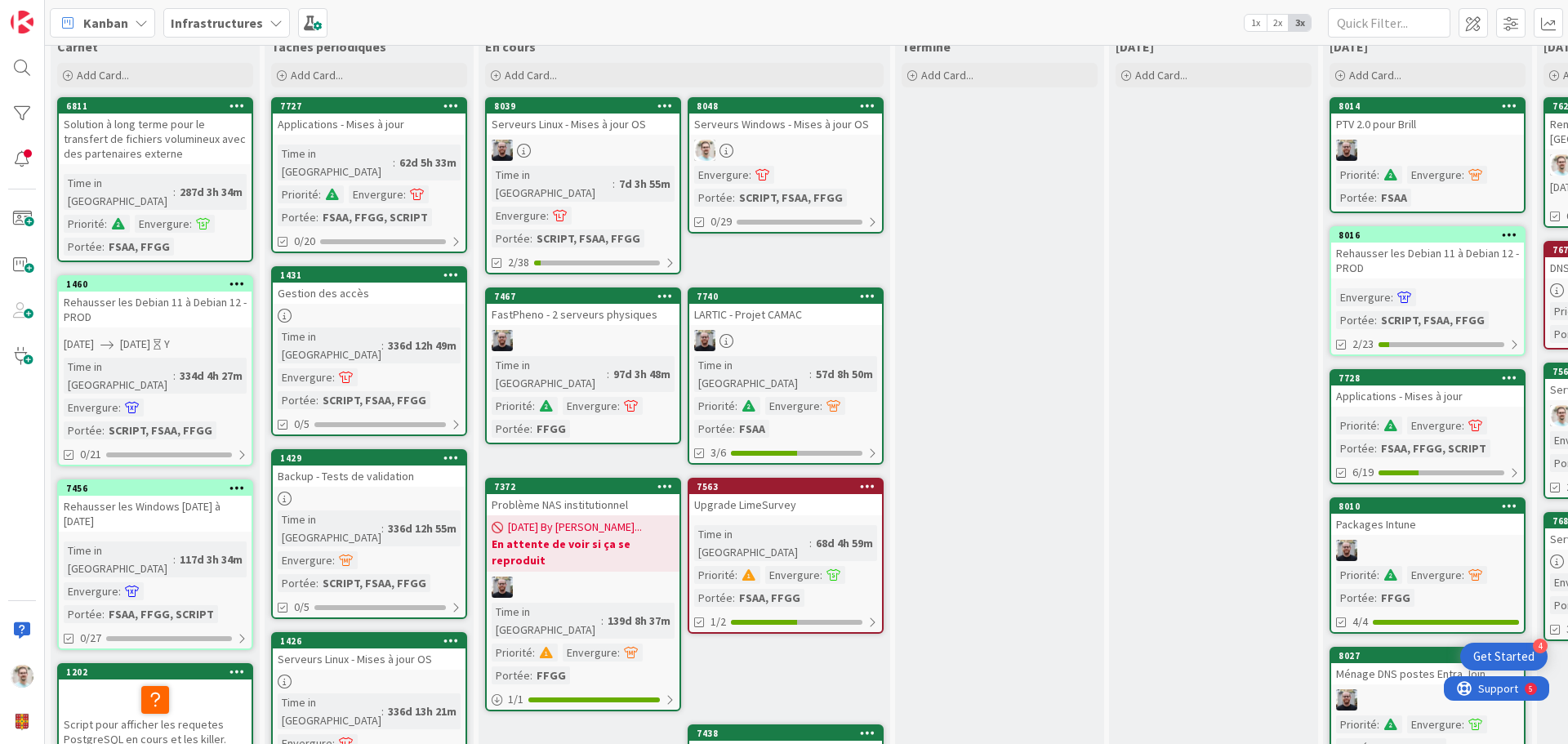
click at [826, 157] on div at bounding box center [786, 150] width 192 height 22
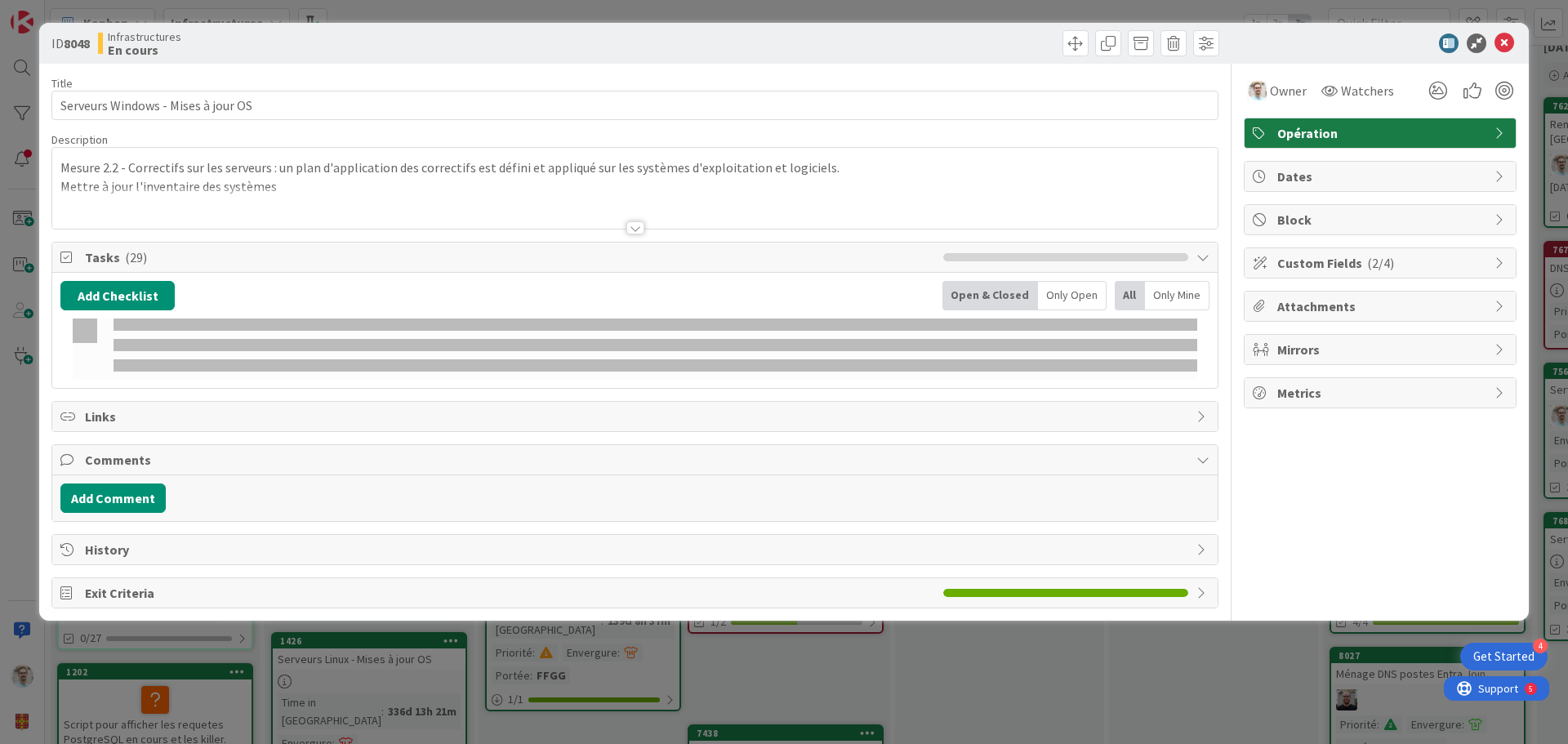
type textarea "x"
